Goal: Task Accomplishment & Management: Manage account settings

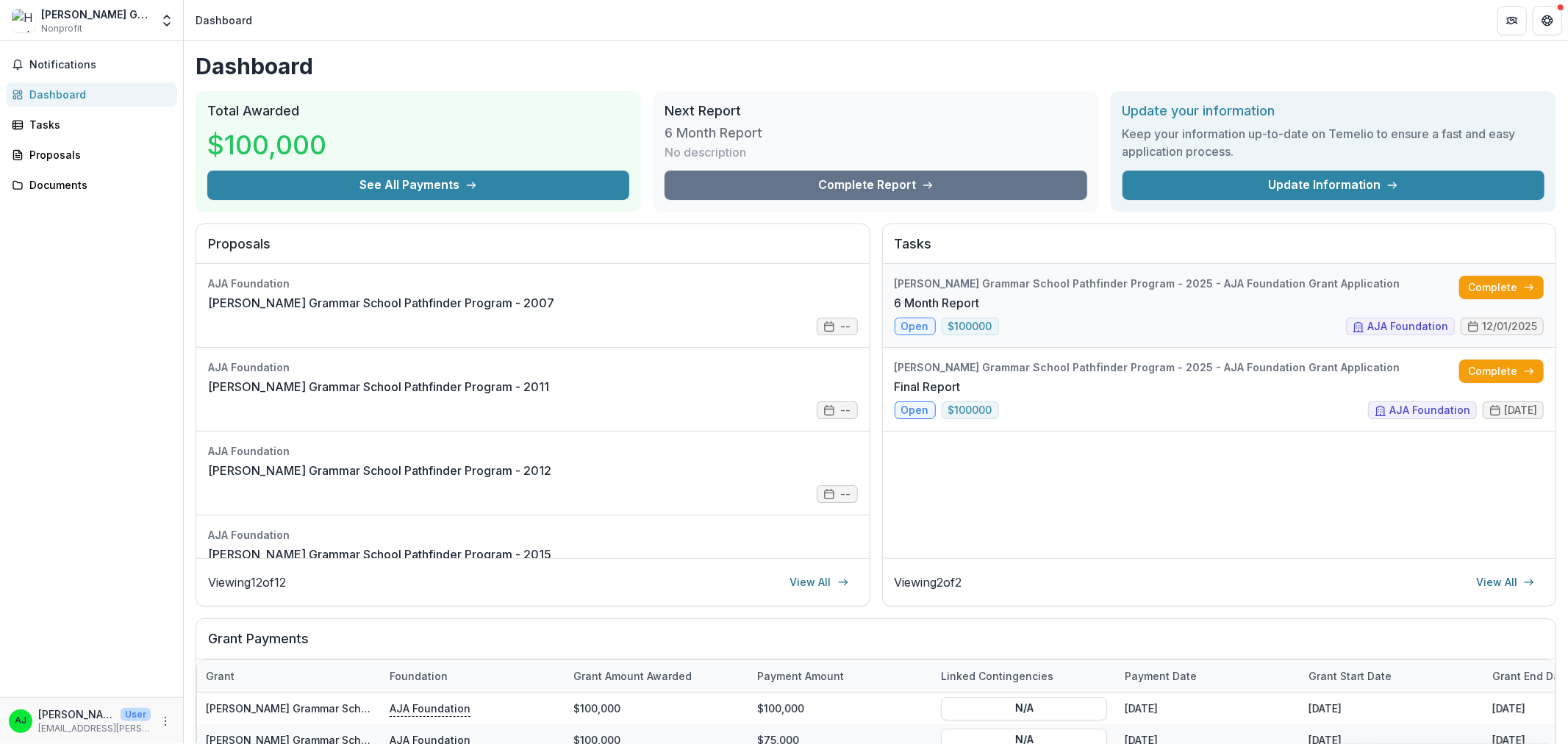
click at [962, 294] on link "6 Month Report" at bounding box center [937, 303] width 86 height 18
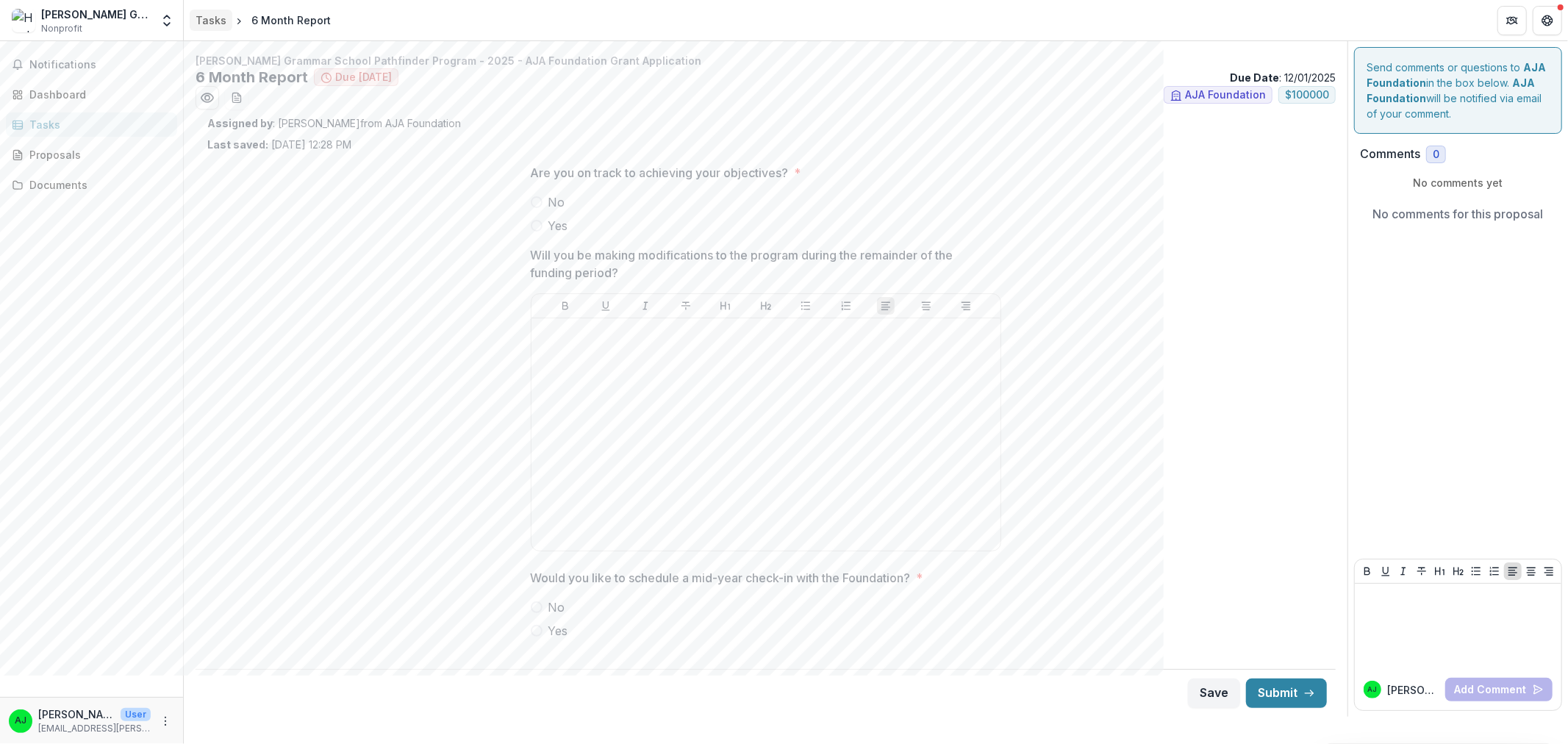
click at [212, 15] on div "Tasks" at bounding box center [211, 20] width 30 height 15
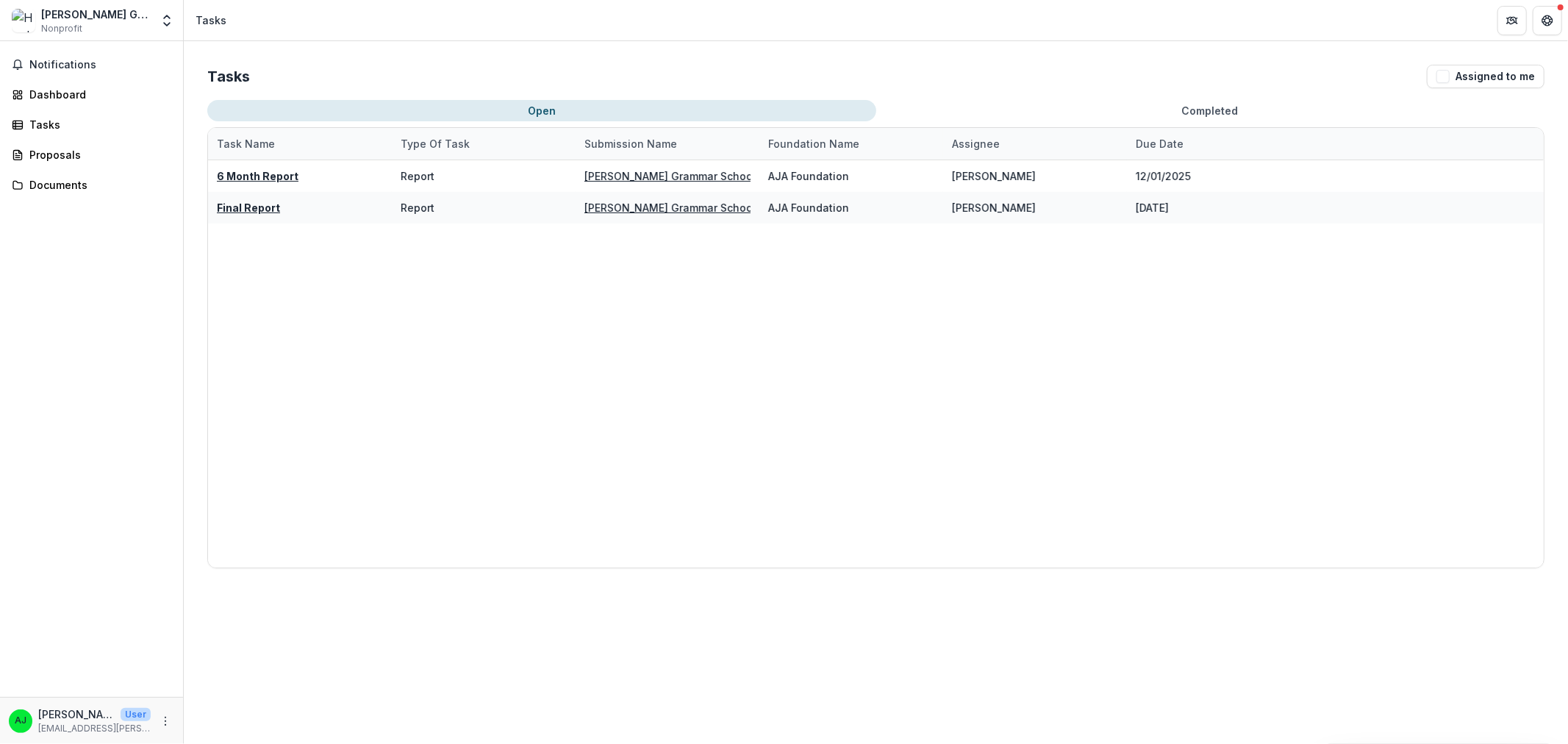
click at [1045, 127] on div "Task Name Type of Task Submission Name Foundation Name Assignee Due Date 6 Mont…" at bounding box center [876, 348] width 1338 height 441
click at [995, 147] on div "Assignee" at bounding box center [975, 144] width 66 height 15
click at [995, 144] on div "Assignee" at bounding box center [975, 144] width 66 height 15
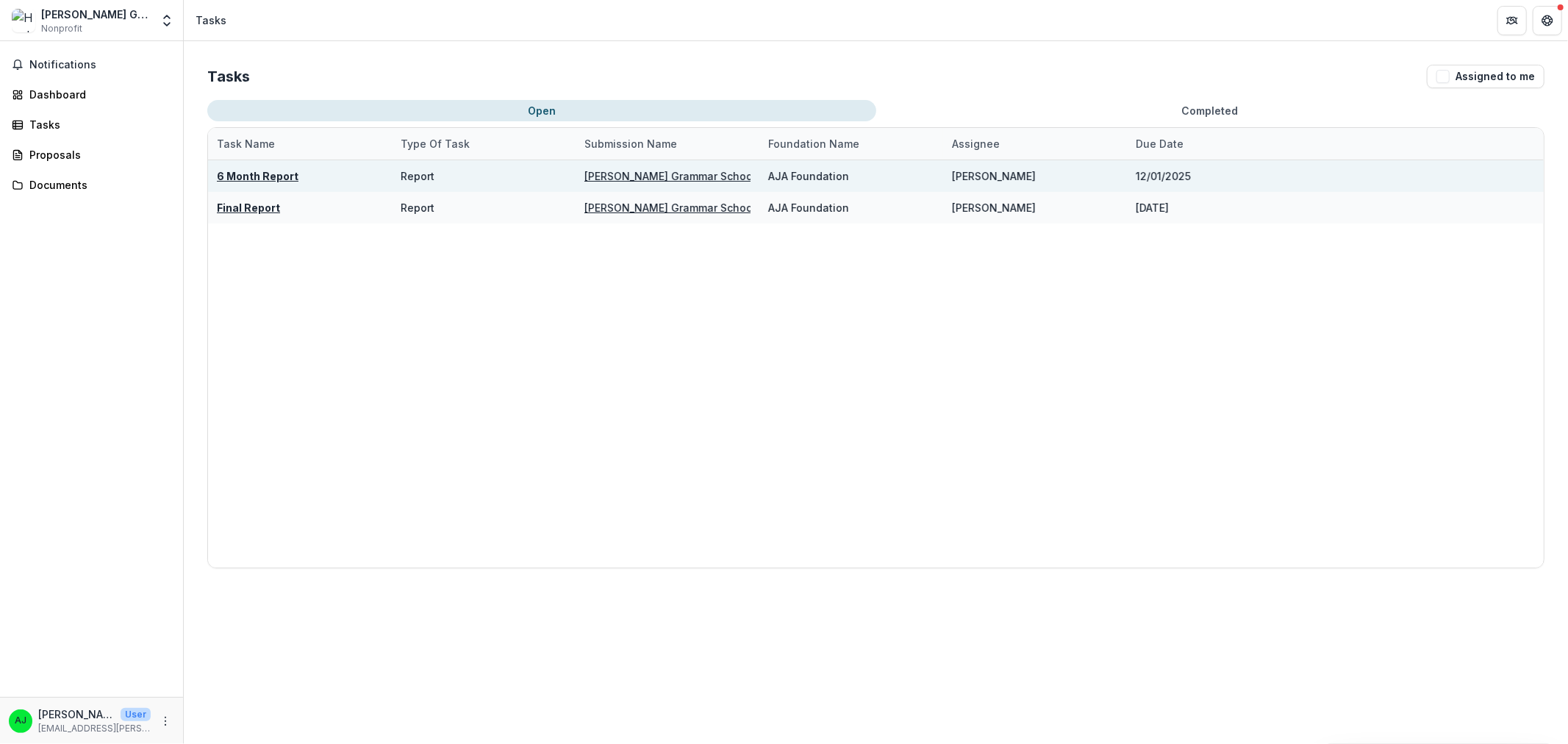
click at [986, 180] on div "[PERSON_NAME]" at bounding box center [994, 176] width 84 height 15
click at [986, 179] on div "[PERSON_NAME]" at bounding box center [994, 176] width 84 height 15
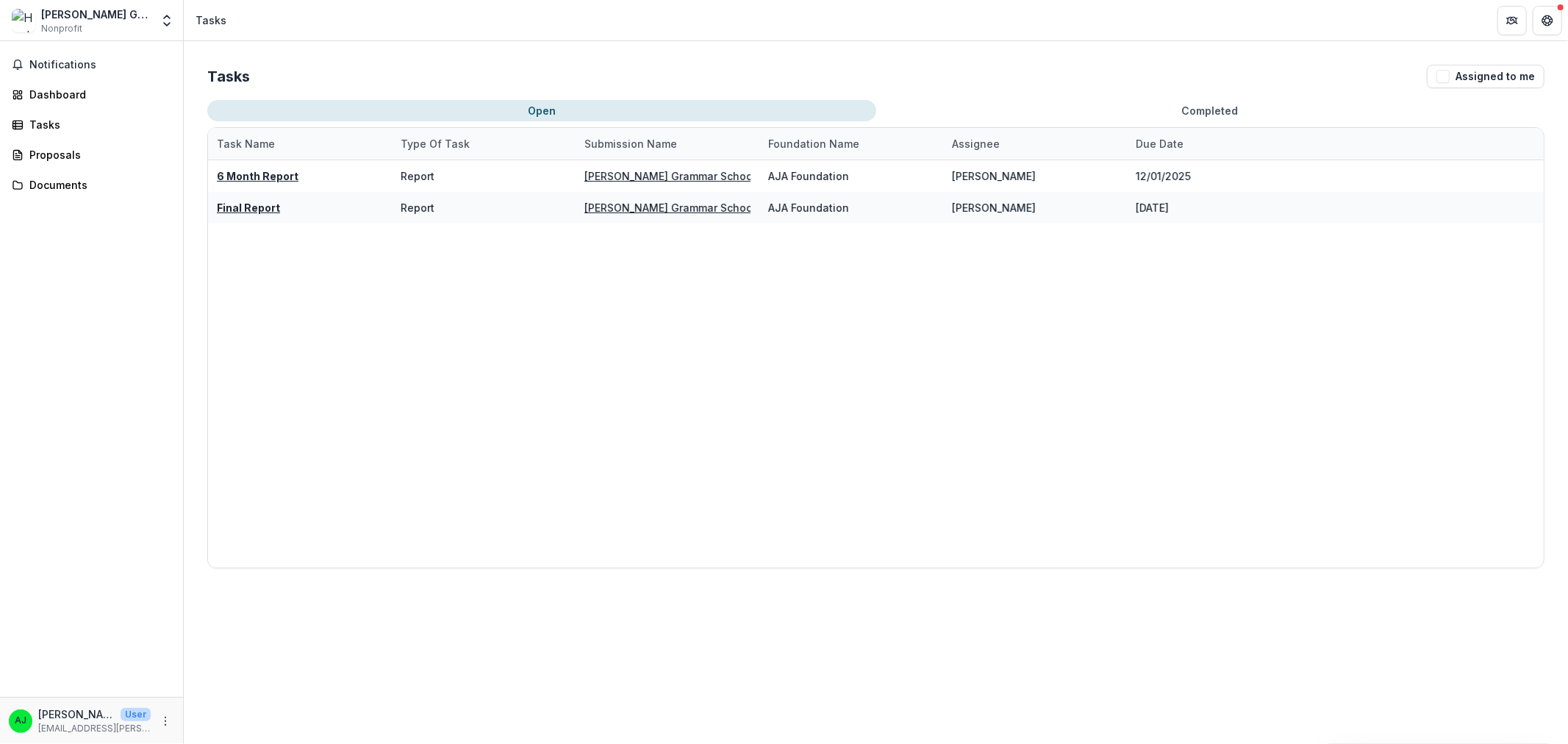
click at [1063, 347] on div "6 Month Report Report Hopkins Grammar School Pathfinder Program - 2025 - AJA Fo…" at bounding box center [876, 363] width 1336 height 407
